Goal: Task Accomplishment & Management: Use online tool/utility

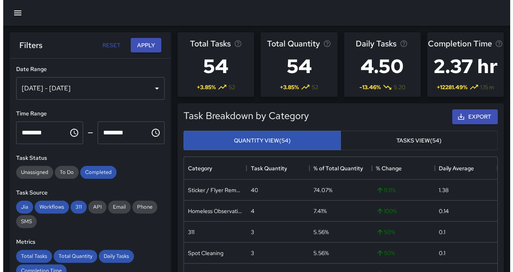
scroll to position [235, 307]
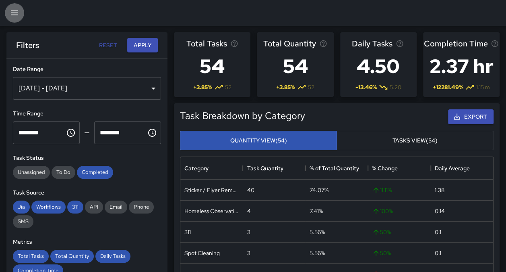
click at [11, 14] on icon "button" at bounding box center [15, 13] width 10 height 10
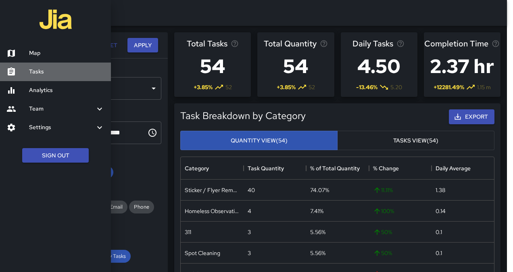
click at [47, 74] on h6 "Tasks" at bounding box center [66, 71] width 75 height 9
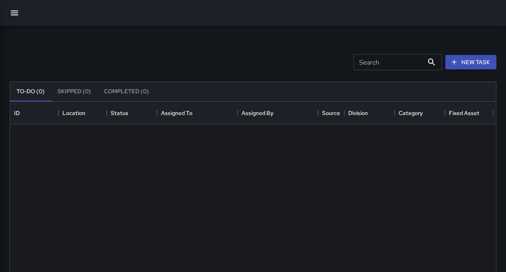
scroll to position [335, 480]
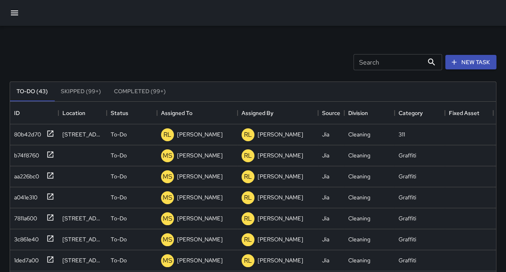
drag, startPoint x: 506, startPoint y: 78, endPoint x: 514, endPoint y: 100, distance: 23.6
click at [506, 100] on html "Search Search New Task To-Do (43) Skipped (99+) Completed (99+) ID Location Sta…" at bounding box center [253, 238] width 506 height 476
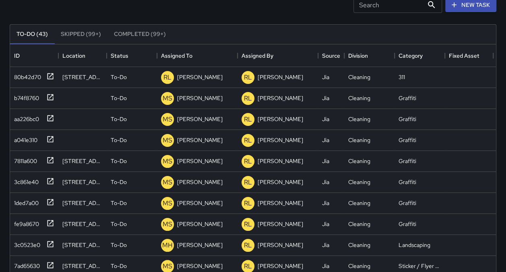
scroll to position [79, 0]
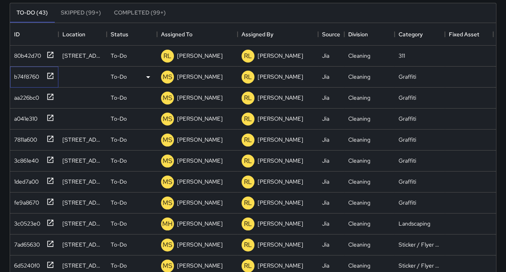
click at [30, 77] on div "b74f8760" at bounding box center [25, 74] width 28 height 11
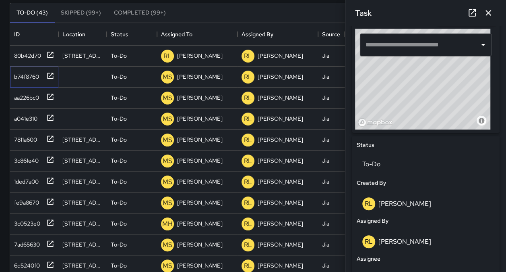
scroll to position [249, 0]
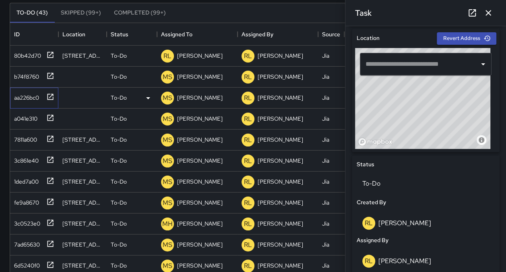
click at [26, 88] on div "aa226bc0" at bounding box center [34, 97] width 48 height 21
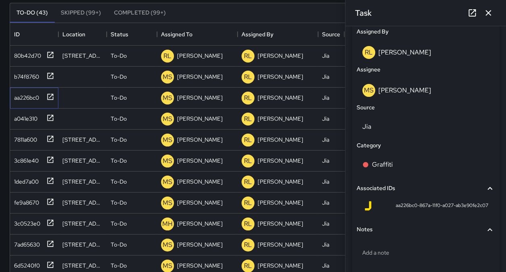
scroll to position [486, 0]
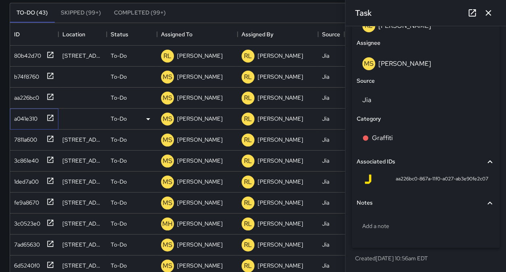
click at [30, 118] on div "a041e310" at bounding box center [24, 116] width 27 height 11
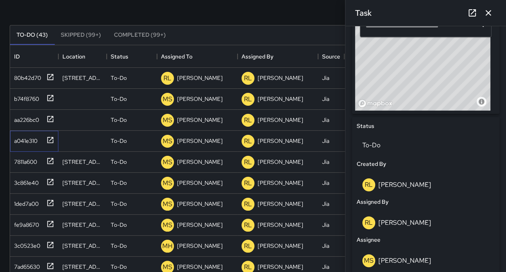
scroll to position [53, 0]
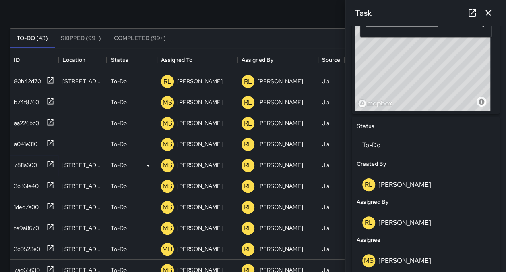
click at [23, 164] on div "7811a600" at bounding box center [24, 163] width 26 height 11
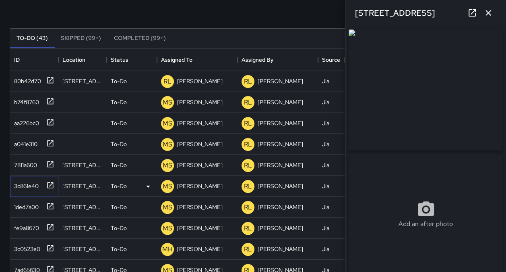
click at [27, 178] on div "3c861e40" at bounding box center [33, 184] width 44 height 13
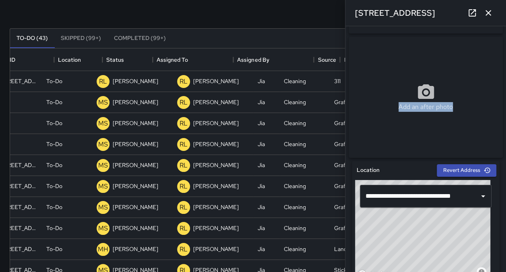
scroll to position [0, 74]
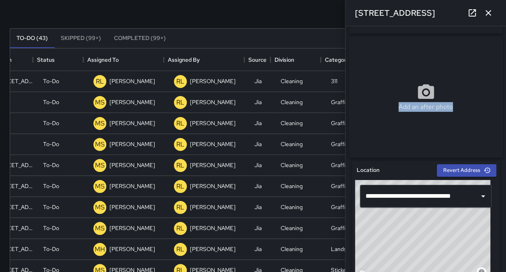
drag, startPoint x: 346, startPoint y: 156, endPoint x: 505, endPoint y: 91, distance: 171.9
click at [505, 91] on div "**********" at bounding box center [426, 148] width 161 height 245
drag, startPoint x: 88, startPoint y: 120, endPoint x: 197, endPoint y: 116, distance: 108.9
click at [197, 116] on div "aa226bc0 To-Do MS [PERSON_NAME] [PERSON_NAME] Jia Cleaning Graffiti [DATE] 10:5…" at bounding box center [219, 123] width 554 height 21
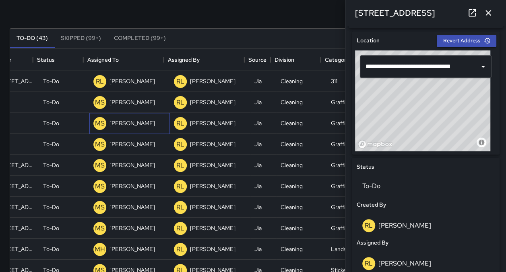
scroll to position [57, 0]
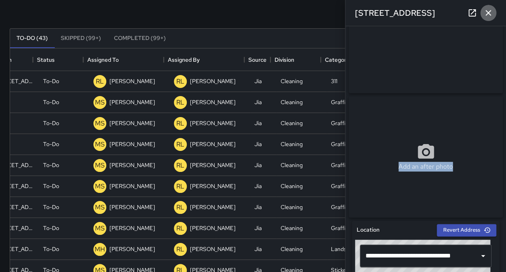
click at [490, 15] on icon "button" at bounding box center [489, 13] width 6 height 6
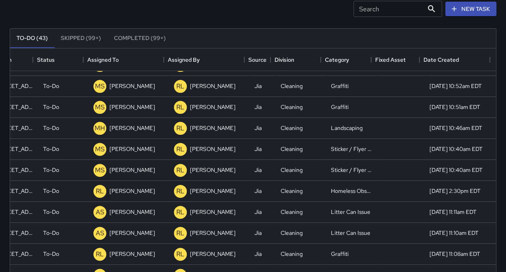
scroll to position [145, 74]
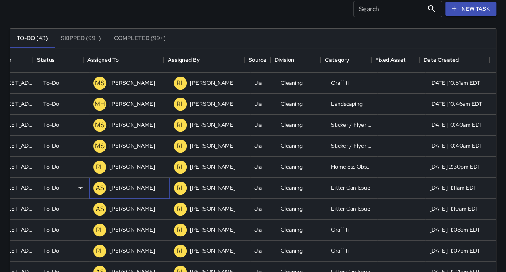
click at [120, 183] on p "[PERSON_NAME]" at bounding box center [133, 187] width 46 height 8
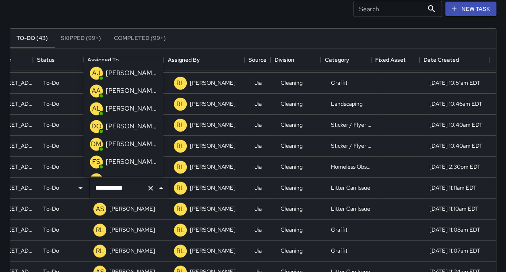
scroll to position [118, 0]
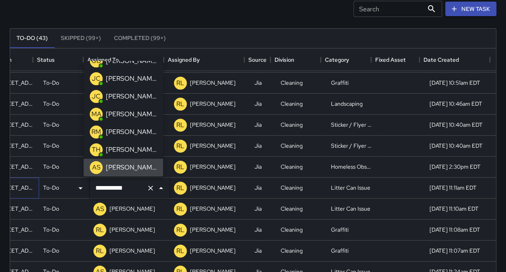
click at [11, 185] on div "[STREET_ADDRESS]" at bounding box center [15, 187] width 40 height 8
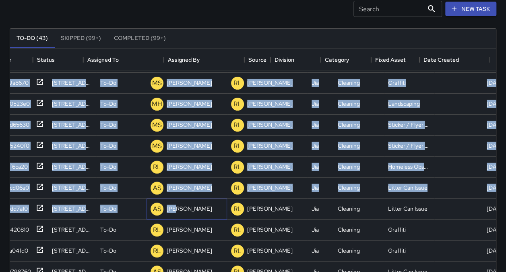
scroll to position [145, 0]
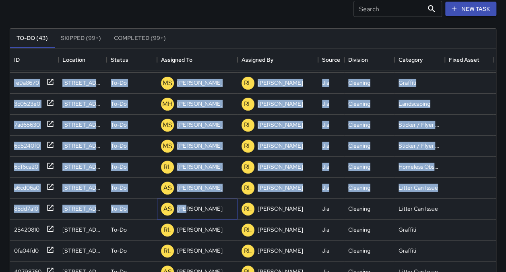
drag, startPoint x: 114, startPoint y: 217, endPoint x: -2, endPoint y: 183, distance: 120.5
click at [0, 183] on html "Search Search New Task To-Do (43) Skipped (99+) Completed (99+) ID Location Sta…" at bounding box center [253, 185] width 506 height 476
drag, startPoint x: 0, startPoint y: 183, endPoint x: 20, endPoint y: 189, distance: 21.0
click at [20, 189] on div "a6cd06a0" at bounding box center [25, 185] width 29 height 11
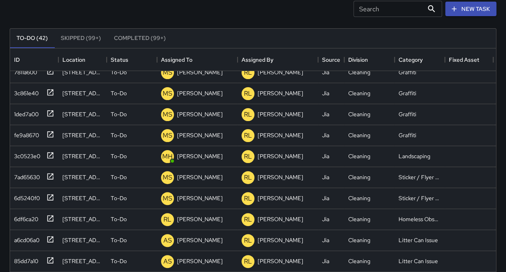
scroll to position [0, 0]
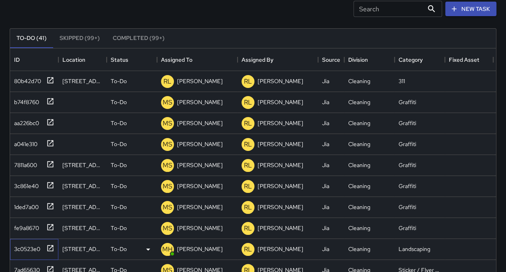
click at [27, 247] on div "3c0523e0" at bounding box center [25, 246] width 29 height 11
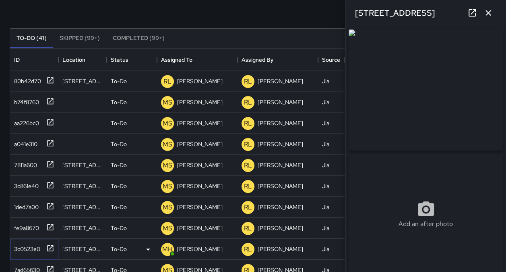
type input "**********"
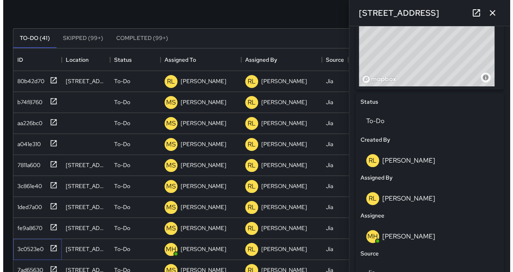
scroll to position [308, 0]
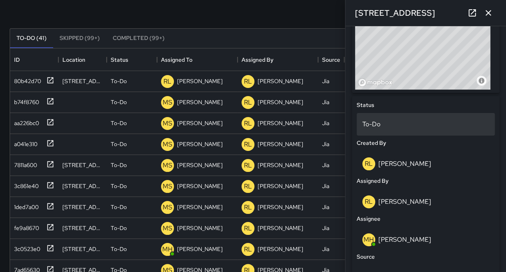
click at [400, 129] on p "To-Do" at bounding box center [426, 124] width 127 height 10
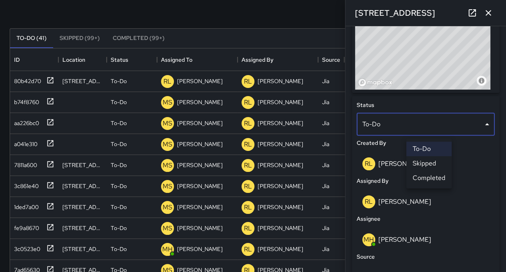
scroll to position [6, 6]
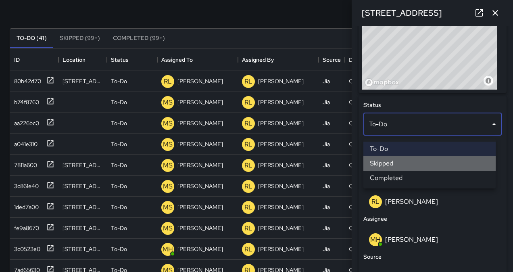
click at [389, 164] on li "Skipped" at bounding box center [429, 163] width 132 height 15
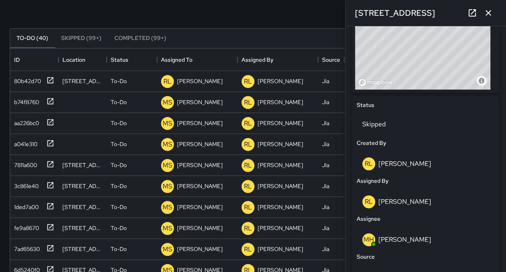
scroll to position [64, 0]
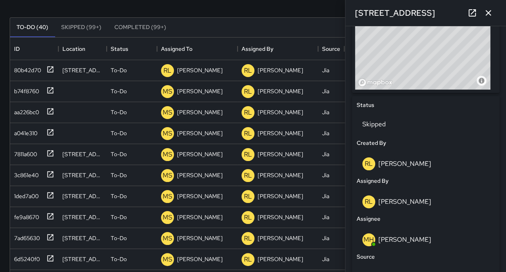
click at [489, 18] on button "button" at bounding box center [489, 13] width 16 height 16
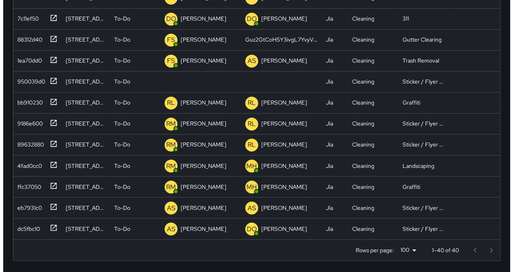
scroll to position [525, 0]
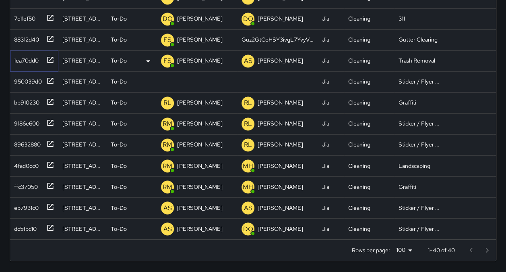
click at [15, 62] on div "1ea70dd0" at bounding box center [34, 60] width 48 height 21
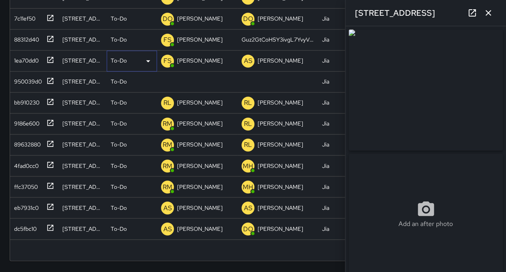
click at [147, 56] on icon at bounding box center [148, 61] width 10 height 10
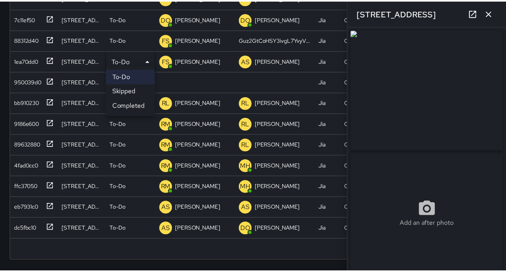
scroll to position [6, 6]
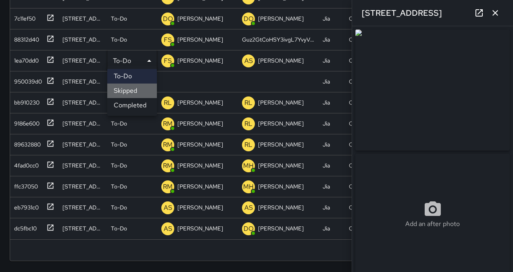
click at [141, 89] on li "Skipped" at bounding box center [132, 90] width 50 height 15
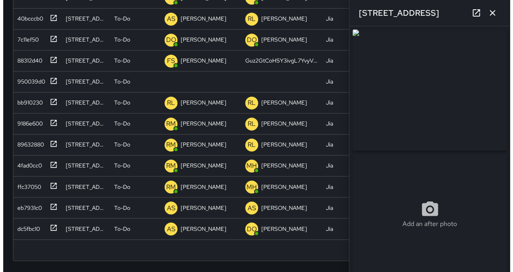
scroll to position [504, 0]
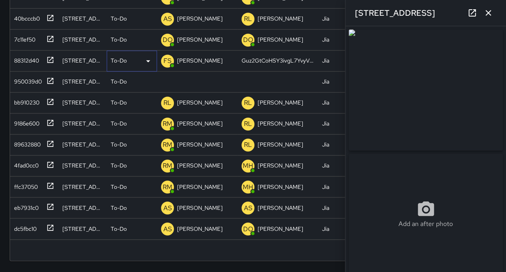
click at [145, 56] on icon at bounding box center [148, 61] width 10 height 10
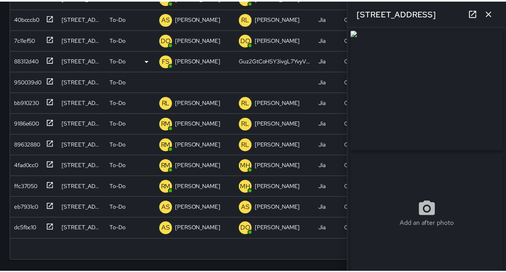
scroll to position [6, 6]
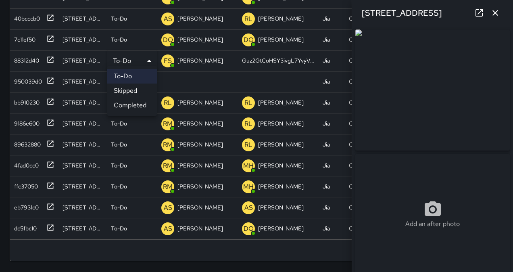
click at [133, 89] on li "Skipped" at bounding box center [132, 90] width 50 height 15
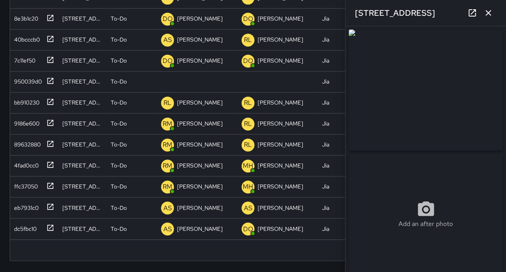
scroll to position [484, 0]
click at [41, 99] on div "bb910230" at bounding box center [33, 100] width 44 height 13
click at [31, 122] on div "9186e600" at bounding box center [33, 121] width 44 height 13
click at [30, 137] on div "89632880" at bounding box center [26, 142] width 30 height 11
click at [30, 158] on div "4fad0cc0" at bounding box center [25, 163] width 28 height 11
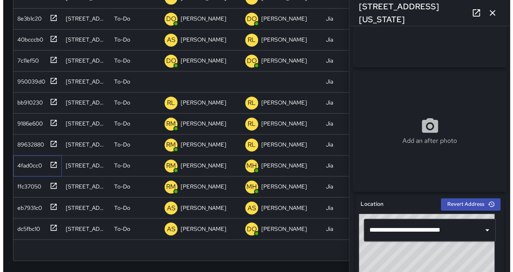
scroll to position [0, 0]
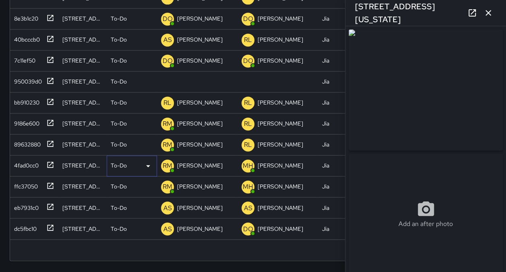
click at [144, 161] on icon at bounding box center [148, 166] width 10 height 10
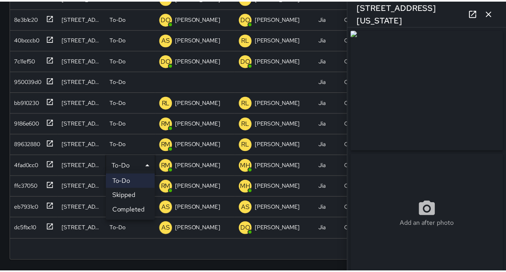
scroll to position [6, 6]
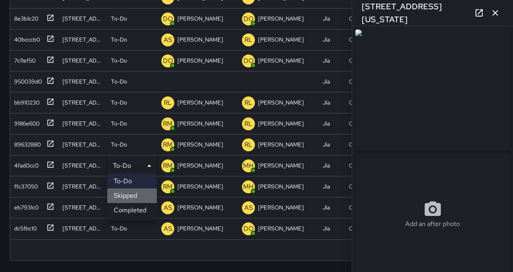
click at [120, 197] on li "Skipped" at bounding box center [132, 195] width 50 height 15
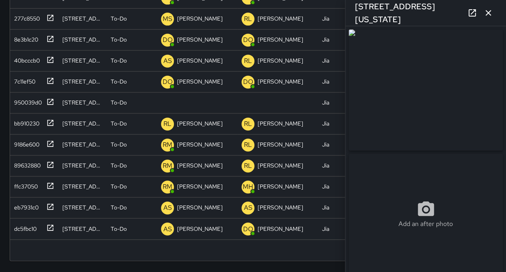
scroll to position [463, 0]
click at [187, 161] on p "[PERSON_NAME]" at bounding box center [200, 165] width 46 height 8
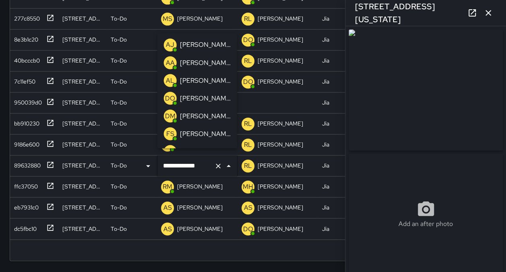
scroll to position [101, 0]
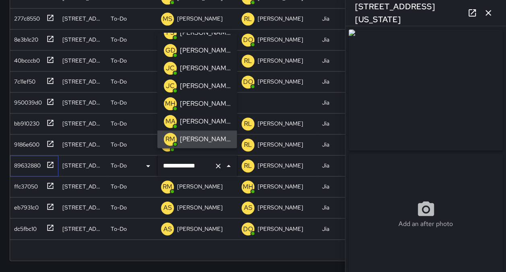
click at [22, 158] on div "89632880" at bounding box center [26, 163] width 30 height 11
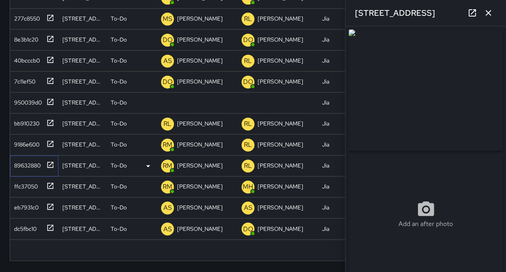
type input "**********"
click at [22, 179] on div "ffc37050" at bounding box center [24, 184] width 27 height 11
click at [31, 210] on div "eb7931c0" at bounding box center [34, 207] width 48 height 21
click at [28, 223] on div "dc5fbc10" at bounding box center [24, 226] width 26 height 11
type input "**********"
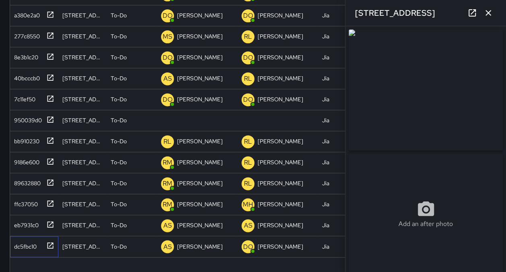
scroll to position [189, 0]
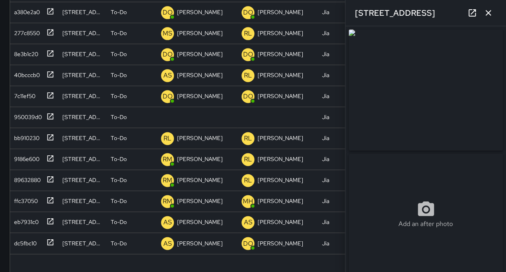
click at [495, 15] on button "button" at bounding box center [489, 13] width 16 height 16
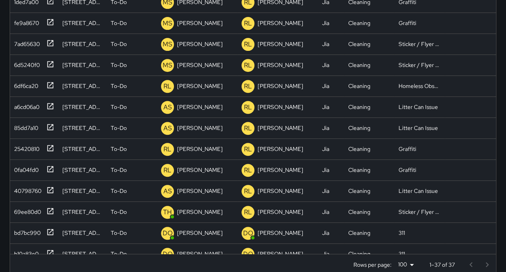
scroll to position [89, 0]
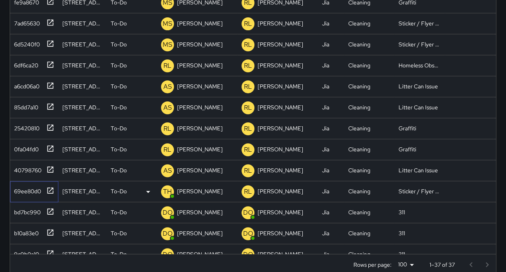
click at [23, 187] on div "69ee80d0" at bounding box center [26, 189] width 30 height 11
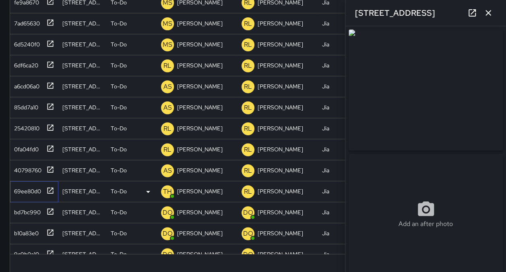
type input "**********"
